Goal: Navigation & Orientation: Find specific page/section

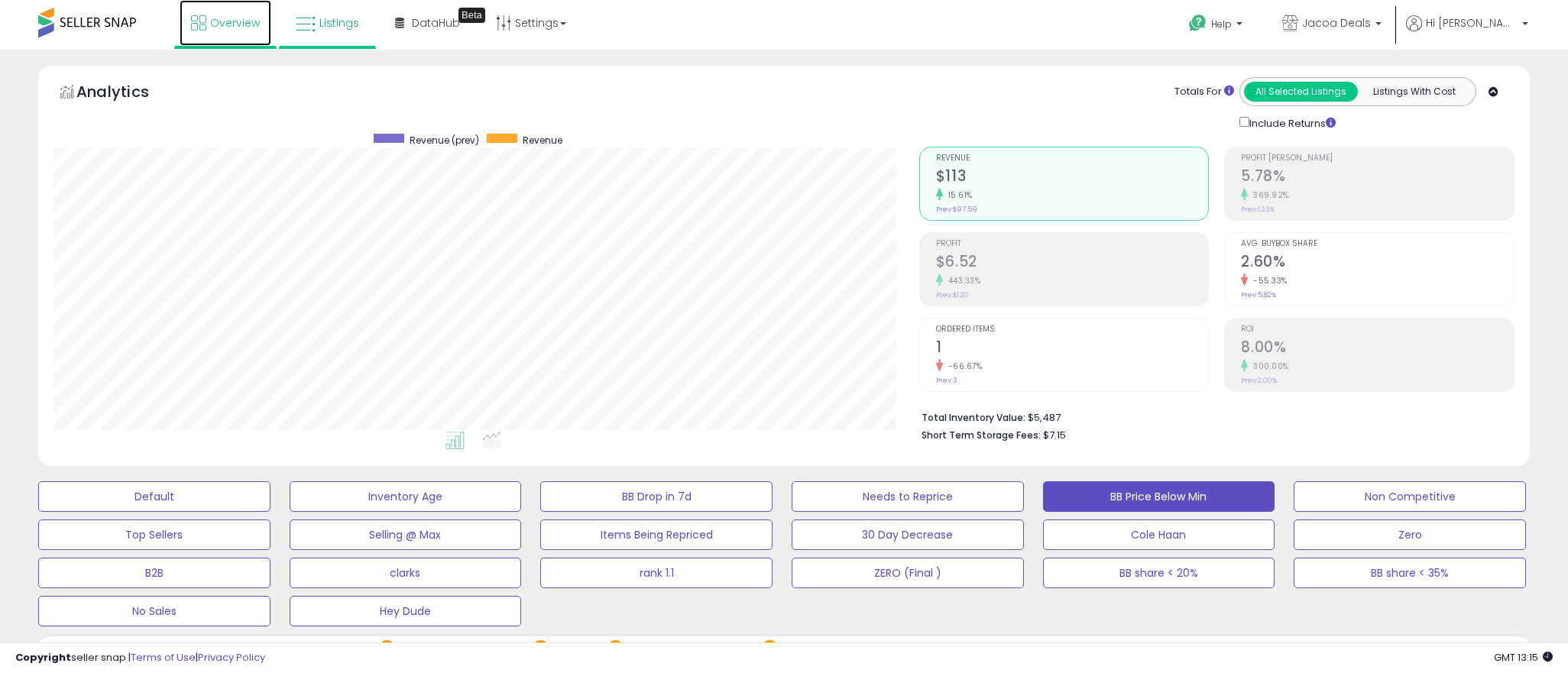
click at [233, 32] on link "Overview" at bounding box center [225, 22] width 91 height 46
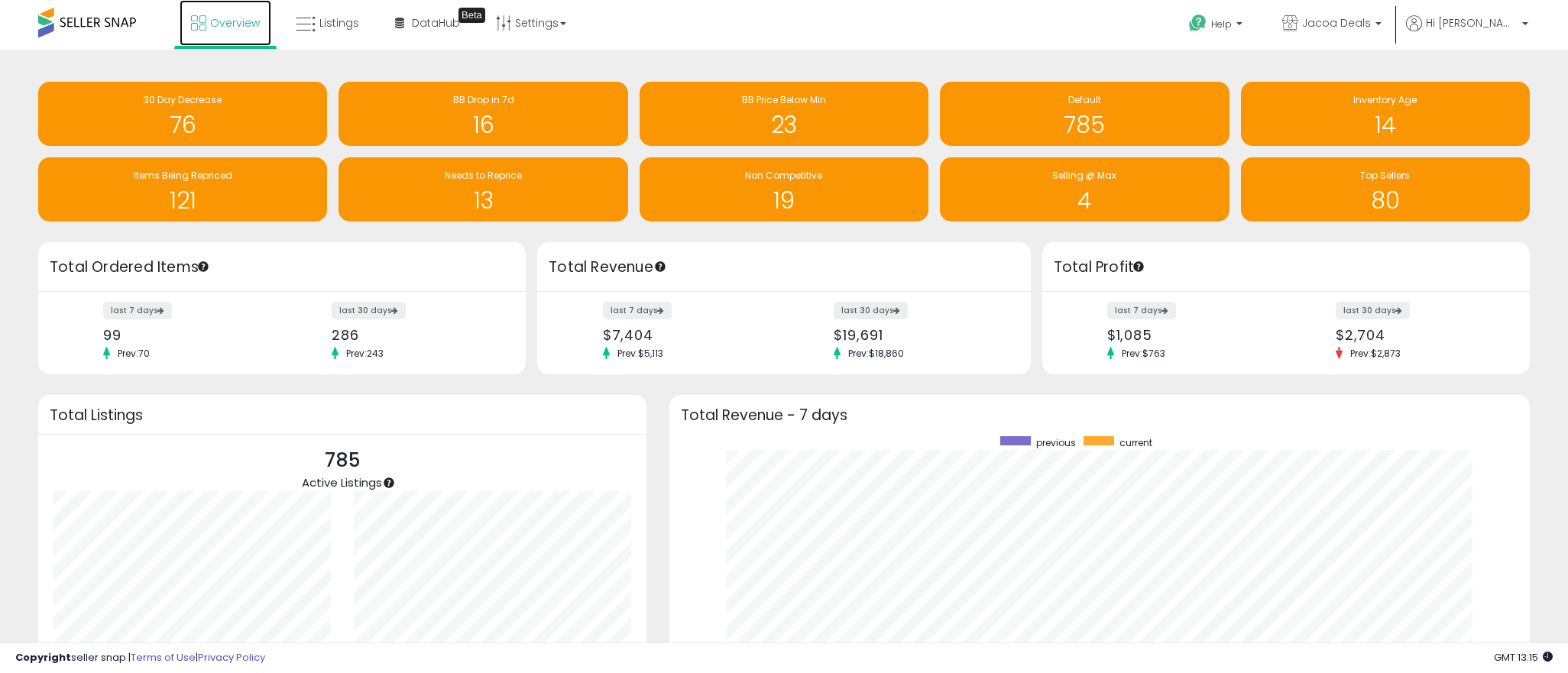
click at [232, 24] on span "Overview" at bounding box center [235, 22] width 50 height 15
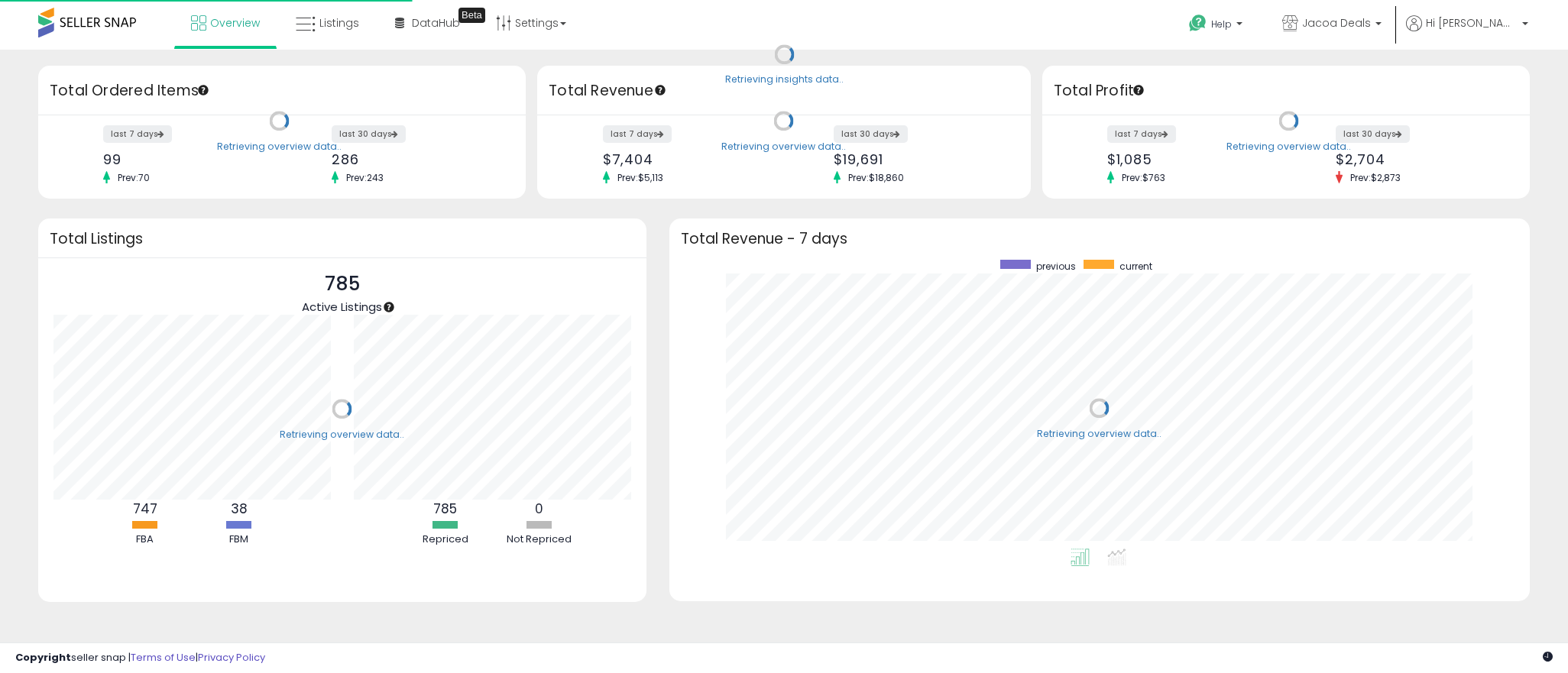
scroll to position [288, 829]
